Goal: Task Accomplishment & Management: Complete application form

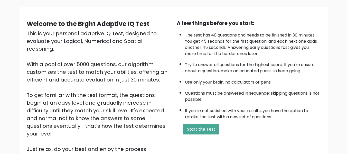
scroll to position [35, 0]
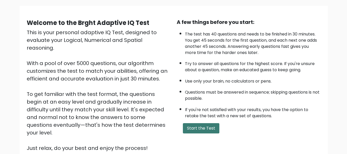
click at [210, 118] on button "Start the Test" at bounding box center [201, 128] width 36 height 10
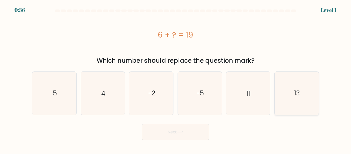
click at [295, 94] on text "13" at bounding box center [297, 93] width 6 height 9
click at [176, 78] on input "f. 13" at bounding box center [176, 77] width 0 height 1
radio input "true"
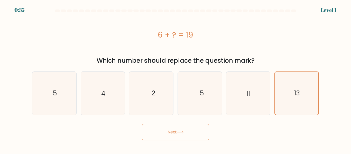
click at [188, 130] on button "Next" at bounding box center [175, 132] width 67 height 16
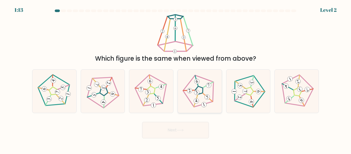
click at [210, 105] on icon at bounding box center [199, 91] width 34 height 34
click at [176, 78] on input "d." at bounding box center [176, 77] width 0 height 1
radio input "true"
click at [184, 133] on button "Next" at bounding box center [175, 130] width 67 height 16
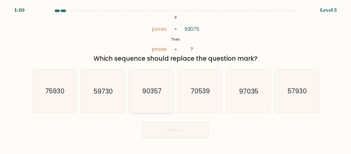
click at [152, 94] on text "90357" at bounding box center [151, 91] width 19 height 9
click at [176, 78] on input "c. 90357" at bounding box center [176, 77] width 0 height 1
radio input "true"
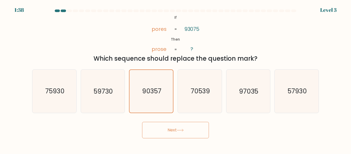
drag, startPoint x: 173, startPoint y: 125, endPoint x: 104, endPoint y: 127, distance: 69.4
click at [104, 127] on div "Next" at bounding box center [175, 128] width 293 height 19
drag, startPoint x: 237, startPoint y: 98, endPoint x: 153, endPoint y: 107, distance: 84.2
click at [153, 107] on div "a. 75930 b. 59730" at bounding box center [175, 89] width 291 height 48
click at [153, 107] on icon "90357" at bounding box center [151, 91] width 42 height 42
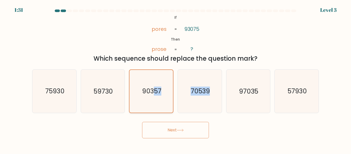
click at [176, 78] on input "c. 90357" at bounding box center [176, 77] width 0 height 1
click at [177, 130] on button "Next" at bounding box center [175, 130] width 67 height 16
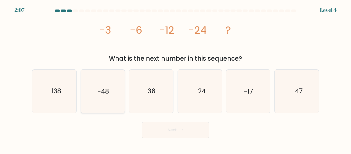
click at [103, 100] on icon "-48" at bounding box center [102, 91] width 43 height 43
click at [176, 78] on input "b. -48" at bounding box center [176, 77] width 0 height 1
radio input "true"
click at [177, 131] on button "Next" at bounding box center [175, 130] width 67 height 16
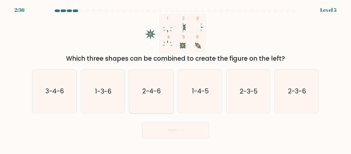
click at [151, 106] on icon "2-4-6" at bounding box center [151, 91] width 43 height 43
click at [176, 78] on input "c. 2-4-6" at bounding box center [176, 77] width 0 height 1
radio input "true"
click at [177, 131] on button "Next" at bounding box center [175, 130] width 67 height 16
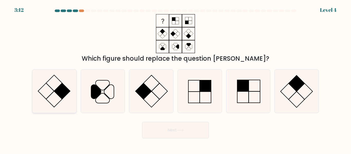
click at [68, 102] on icon at bounding box center [54, 91] width 43 height 43
click at [176, 78] on input "a." at bounding box center [176, 77] width 0 height 1
radio input "true"
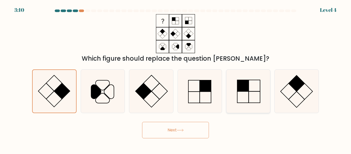
click at [241, 102] on icon at bounding box center [248, 91] width 43 height 43
click at [176, 78] on input "e." at bounding box center [176, 77] width 0 height 1
radio input "true"
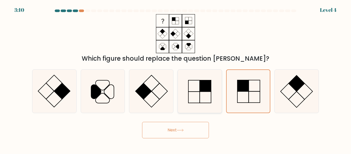
click at [196, 99] on icon at bounding box center [199, 91] width 43 height 43
click at [176, 78] on input "d." at bounding box center [176, 77] width 0 height 1
radio input "true"
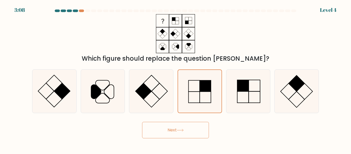
click at [187, 131] on button "Next" at bounding box center [175, 130] width 67 height 16
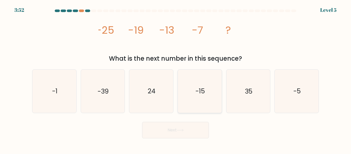
click at [208, 100] on icon "-15" at bounding box center [199, 91] width 43 height 43
click at [176, 78] on input "d. -15" at bounding box center [176, 77] width 0 height 1
radio input "true"
click at [188, 131] on button "Next" at bounding box center [175, 130] width 67 height 16
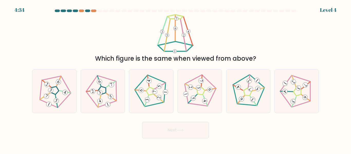
click at [82, 12] on div at bounding box center [175, 12] width 293 height 5
click at [81, 11] on div at bounding box center [81, 11] width 5 height 3
